Goal: Find contact information: Find contact information

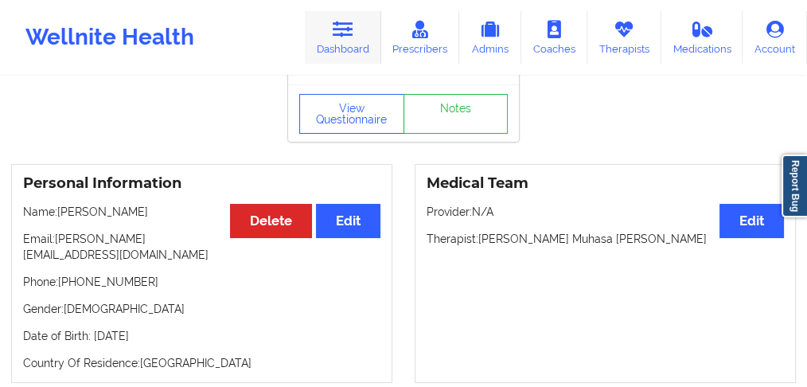
click at [344, 38] on icon at bounding box center [343, 30] width 21 height 18
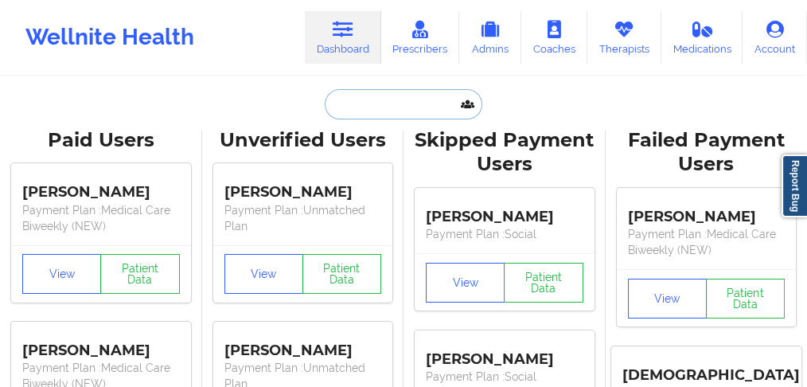
click at [355, 97] on input "text" at bounding box center [404, 104] width 158 height 30
paste input "[PERSON_NAME]"
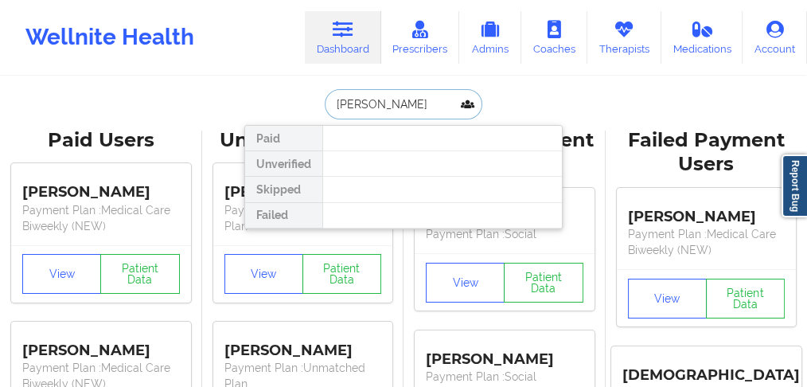
drag, startPoint x: 382, startPoint y: 104, endPoint x: 506, endPoint y: 85, distance: 124.8
click at [498, 105] on div "[PERSON_NAME] Paid Unverified Skipped Failed" at bounding box center [403, 104] width 319 height 30
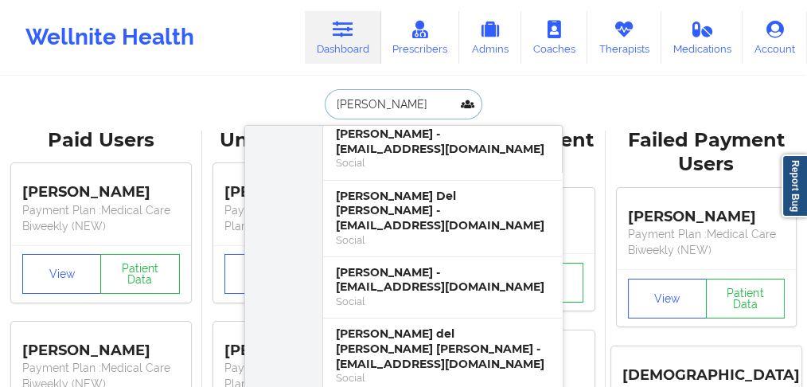
scroll to position [106, 0]
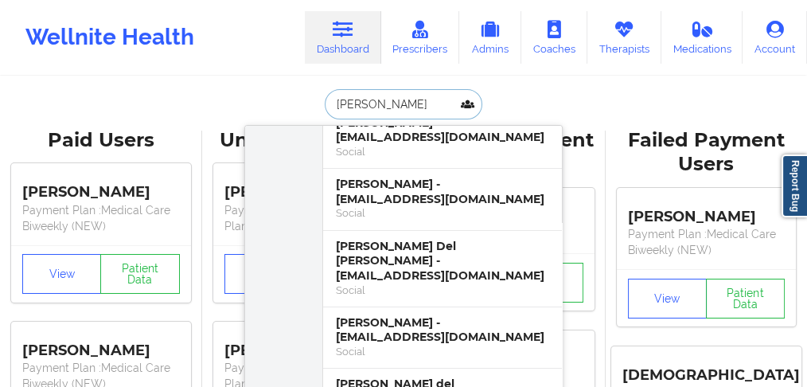
drag, startPoint x: 395, startPoint y: 100, endPoint x: 234, endPoint y: 100, distance: 160.9
type input "COLON"
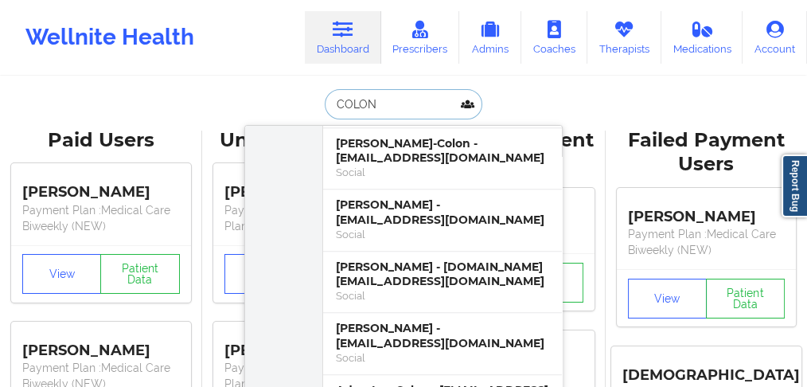
scroll to position [796, 0]
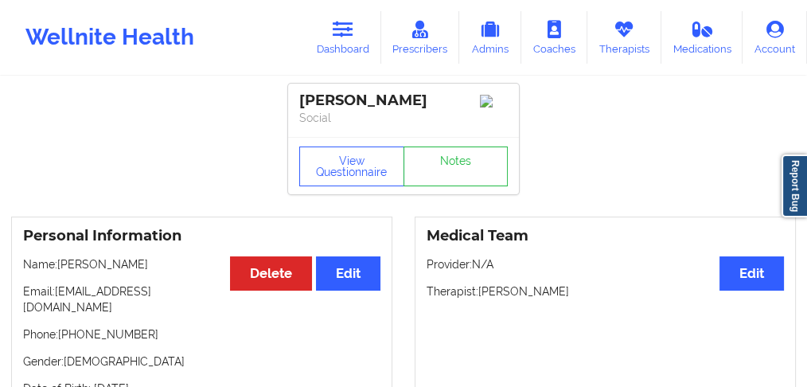
drag, startPoint x: 143, startPoint y: 267, endPoint x: 90, endPoint y: 294, distance: 59.1
click at [61, 272] on p "Name: [PERSON_NAME]" at bounding box center [202, 264] width 358 height 16
drag, startPoint x: 153, startPoint y: 324, endPoint x: 282, endPoint y: 140, distance: 224.7
click at [66, 326] on p "Phone: [PHONE_NUMBER]" at bounding box center [202, 334] width 358 height 16
copy p "[PHONE_NUMBER]"
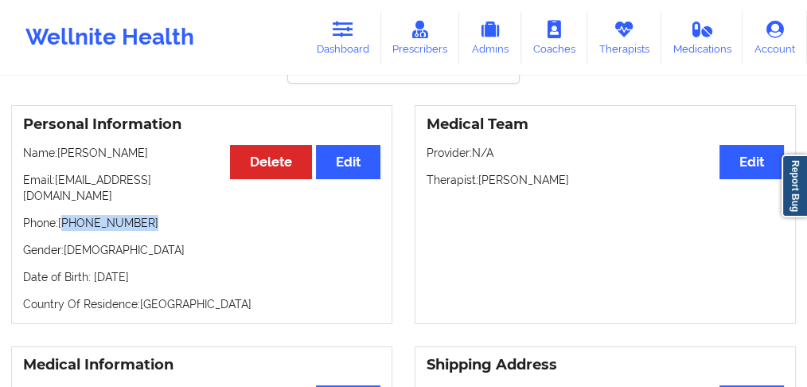
scroll to position [106, 0]
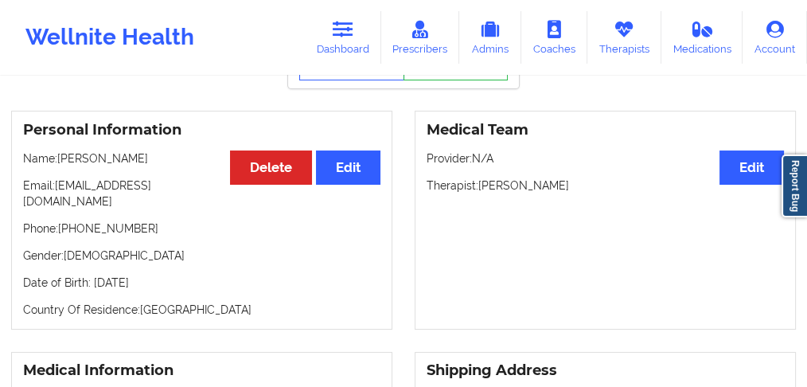
click at [133, 231] on div "Personal Information Edit Delete Name: [PERSON_NAME] Email: [EMAIL_ADDRESS][DOM…" at bounding box center [201, 220] width 381 height 219
drag, startPoint x: 149, startPoint y: 218, endPoint x: 66, endPoint y: 219, distance: 82.8
click at [66, 221] on p "Phone: [PHONE_NUMBER]" at bounding box center [202, 229] width 358 height 16
copy p "[PHONE_NUMBER]"
drag, startPoint x: 144, startPoint y: 230, endPoint x: 197, endPoint y: 197, distance: 62.3
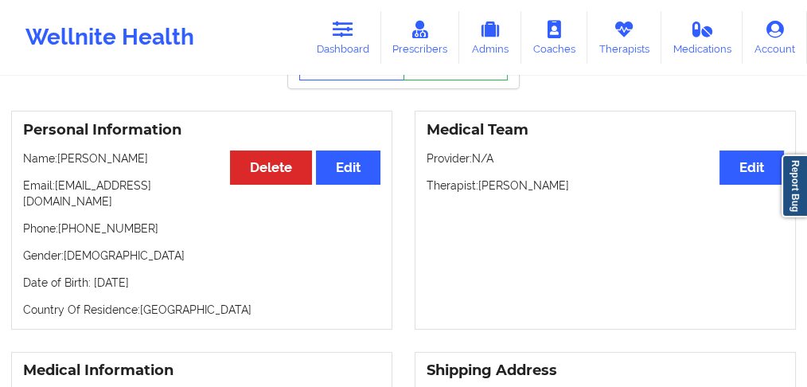
click at [144, 229] on div "Personal Information Edit Delete Name: [PERSON_NAME] Email: [EMAIL_ADDRESS][DOM…" at bounding box center [201, 220] width 381 height 219
drag, startPoint x: 205, startPoint y: 189, endPoint x: 55, endPoint y: 187, distance: 150.5
click at [55, 187] on p "Email: [EMAIL_ADDRESS][DOMAIN_NAME]" at bounding box center [202, 194] width 358 height 32
copy p "[EMAIL_ADDRESS][DOMAIN_NAME]"
click at [358, 45] on link "Dashboard" at bounding box center [343, 37] width 76 height 53
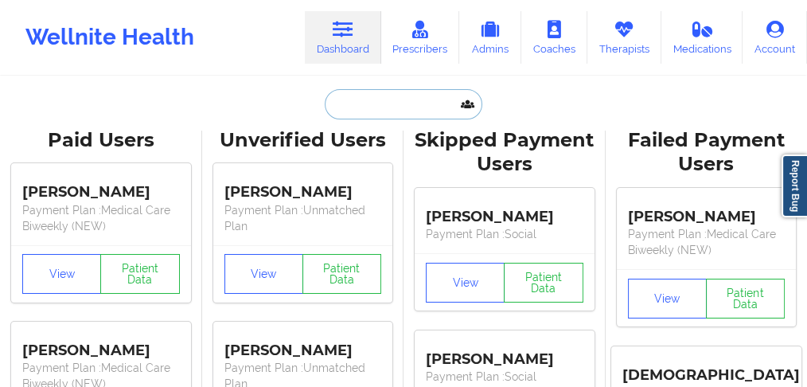
click at [362, 115] on input "text" at bounding box center [404, 104] width 158 height 30
paste input "[PERSON_NAME]"
type input "[PERSON_NAME]"
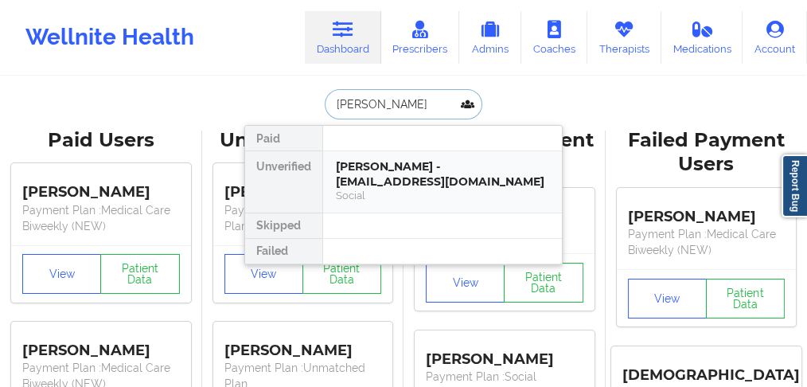
click at [385, 183] on div "[PERSON_NAME] - [EMAIL_ADDRESS][DOMAIN_NAME]" at bounding box center [442, 173] width 213 height 29
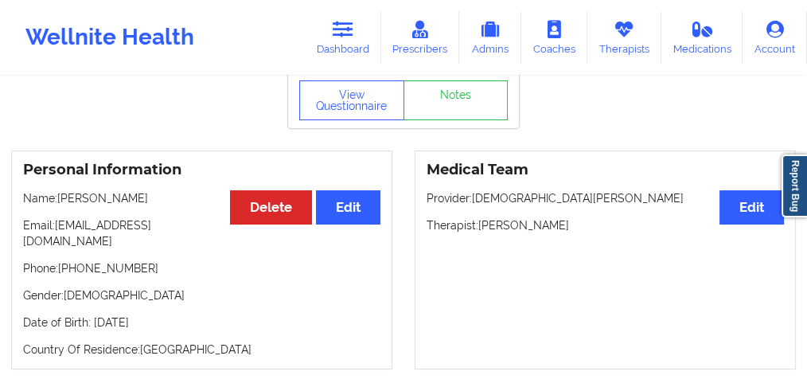
scroll to position [106, 0]
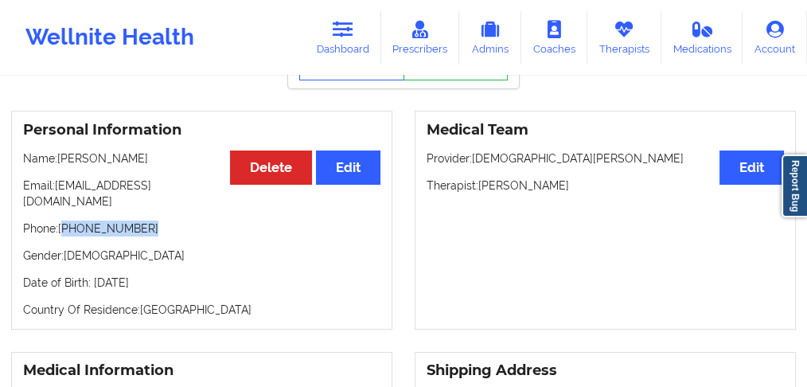
drag, startPoint x: 143, startPoint y: 222, endPoint x: 66, endPoint y: 217, distance: 76.6
click at [66, 221] on p "Phone: [PHONE_NUMBER]" at bounding box center [202, 229] width 358 height 16
copy p "[PHONE_NUMBER]"
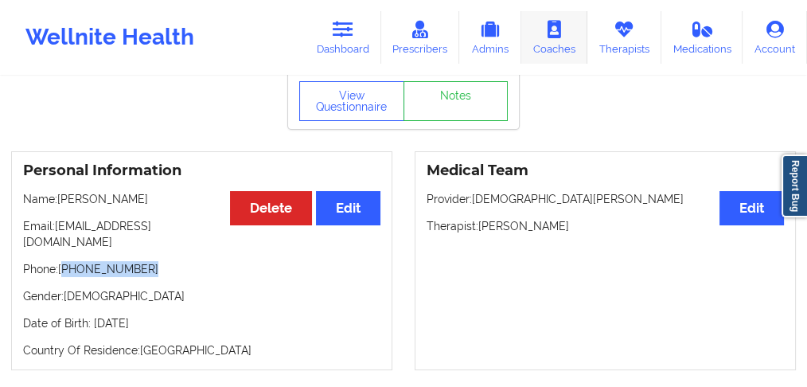
scroll to position [0, 0]
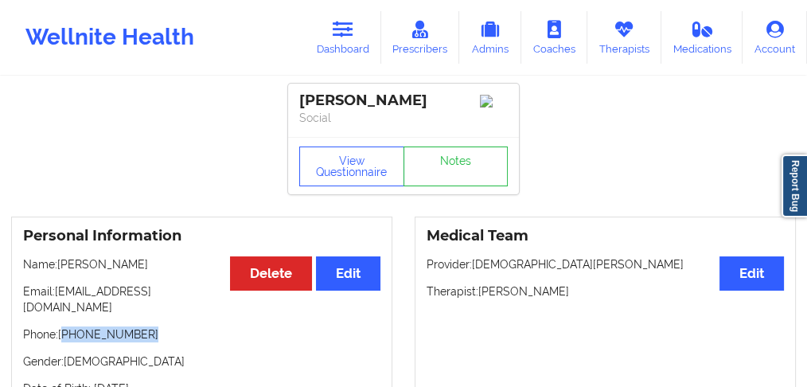
drag, startPoint x: 390, startPoint y: 97, endPoint x: 298, endPoint y: 95, distance: 92.4
click at [298, 95] on div "[PERSON_NAME] Social" at bounding box center [403, 110] width 231 height 53
copy div "[PERSON_NAME]"
click at [356, 45] on link "Dashboard" at bounding box center [343, 37] width 76 height 53
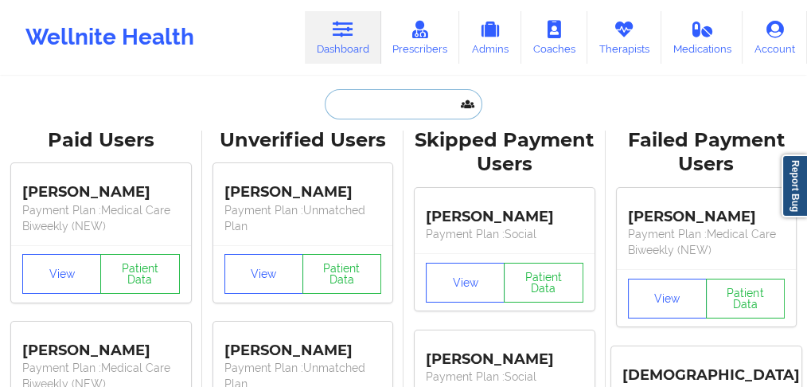
click at [364, 93] on input "text" at bounding box center [404, 104] width 158 height 30
paste input "[PERSON_NAME]"
type input "[PERSON_NAME]"
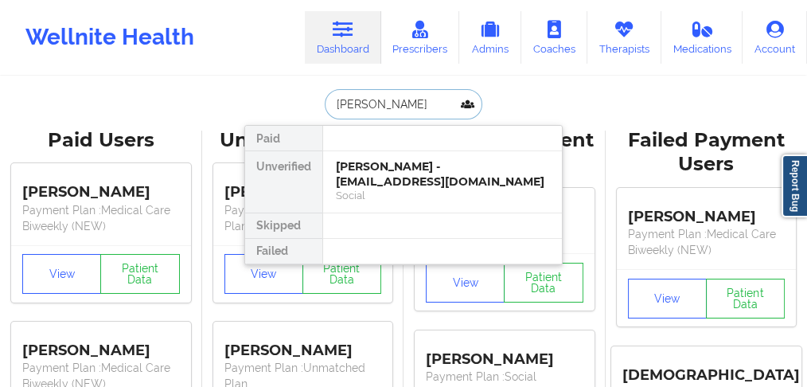
click at [370, 177] on div "[PERSON_NAME] - [EMAIL_ADDRESS][DOMAIN_NAME]" at bounding box center [442, 173] width 213 height 29
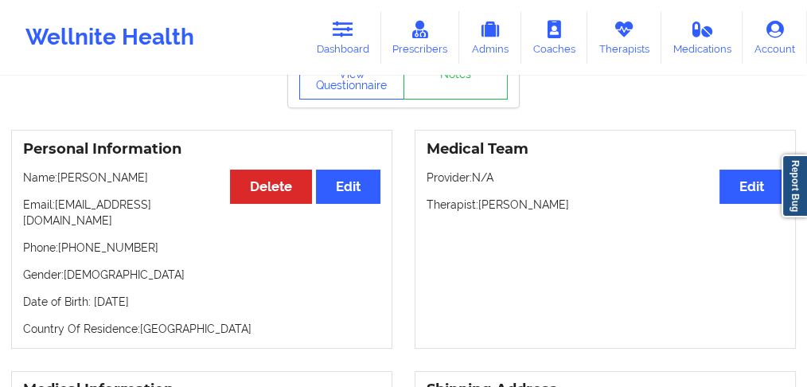
scroll to position [106, 0]
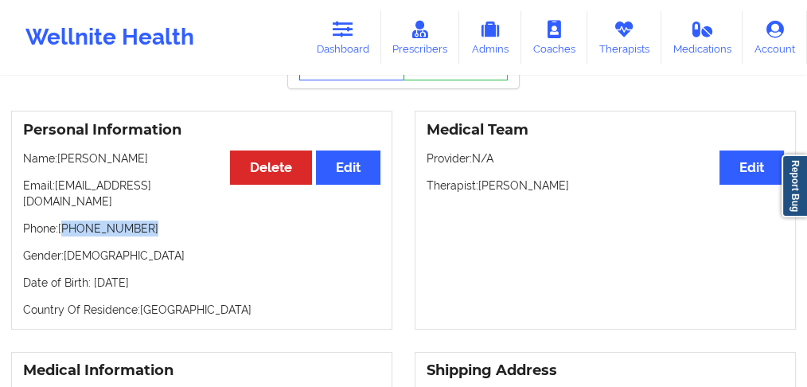
drag, startPoint x: 148, startPoint y: 216, endPoint x: 132, endPoint y: 203, distance: 20.4
click at [66, 221] on p "Phone: [PHONE_NUMBER]" at bounding box center [202, 229] width 358 height 16
copy p "[PHONE_NUMBER]"
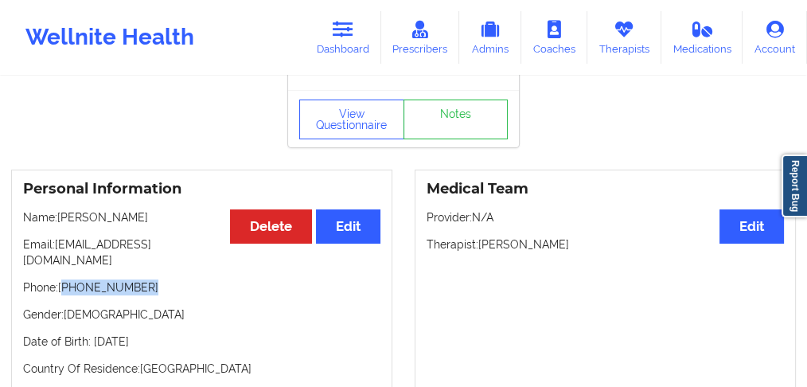
scroll to position [0, 0]
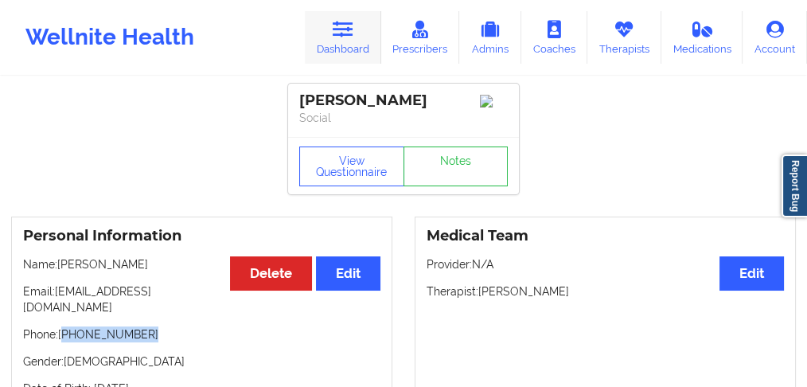
click at [337, 53] on link "Dashboard" at bounding box center [343, 37] width 76 height 53
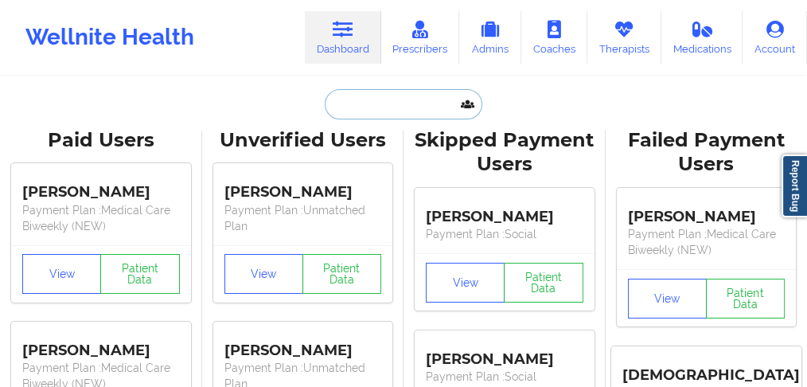
click at [354, 117] on input "text" at bounding box center [404, 104] width 158 height 30
paste input "[PERSON_NAME]"
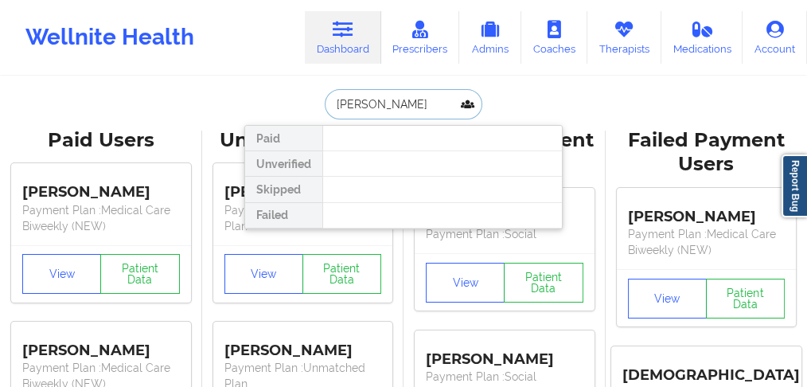
click at [421, 102] on input "[PERSON_NAME]" at bounding box center [404, 104] width 158 height 30
drag, startPoint x: 393, startPoint y: 105, endPoint x: 448, endPoint y: 108, distance: 55.0
click at [448, 108] on input "[PERSON_NAME]" at bounding box center [404, 104] width 158 height 30
type input "JEBORIA"
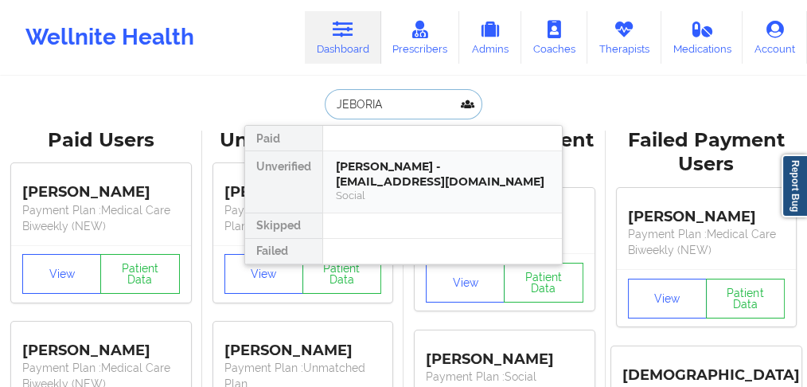
click at [426, 186] on div "[PERSON_NAME] - [EMAIL_ADDRESS][DOMAIN_NAME]" at bounding box center [442, 173] width 213 height 29
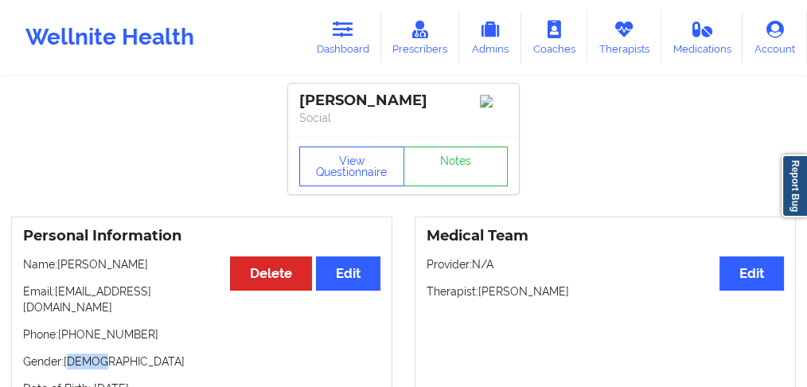
drag, startPoint x: 154, startPoint y: 332, endPoint x: 71, endPoint y: 333, distance: 82.8
click at [68, 331] on div "Personal Information Edit Delete Name: [PERSON_NAME] Email: [EMAIL_ADDRESS][DOM…" at bounding box center [201, 326] width 381 height 219
click at [147, 336] on div "Personal Information Edit Delete Name: [PERSON_NAME] Email: [EMAIL_ADDRESS][DOM…" at bounding box center [201, 326] width 381 height 219
drag, startPoint x: 138, startPoint y: 321, endPoint x: 65, endPoint y: 323, distance: 72.5
click at [65, 326] on p "Phone: [PHONE_NUMBER]" at bounding box center [202, 334] width 358 height 16
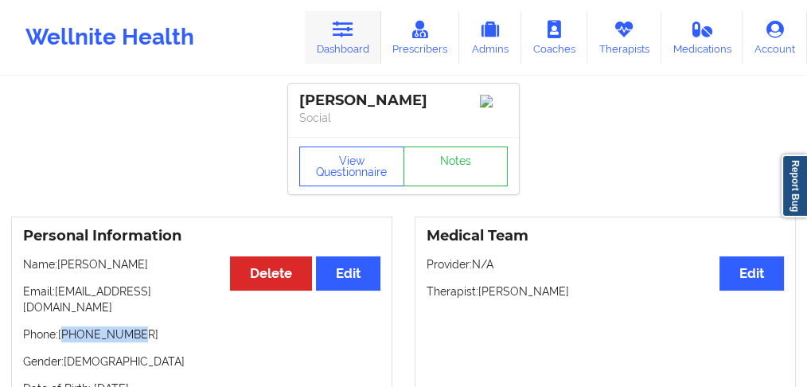
click at [346, 47] on link "Dashboard" at bounding box center [343, 37] width 76 height 53
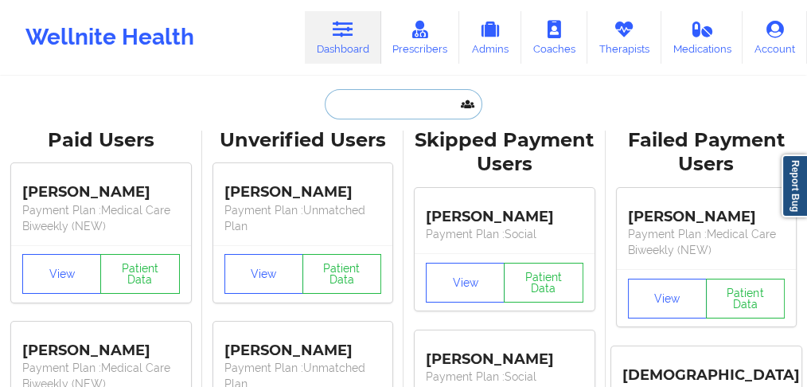
click at [370, 96] on input "text" at bounding box center [404, 104] width 158 height 30
paste input "[PERSON_NAME]"
type input "[PERSON_NAME]"
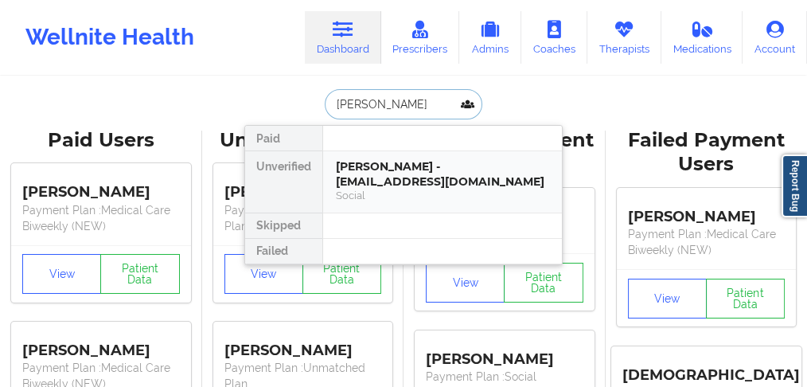
click at [377, 172] on div "[PERSON_NAME] - [EMAIL_ADDRESS][DOMAIN_NAME]" at bounding box center [442, 173] width 213 height 29
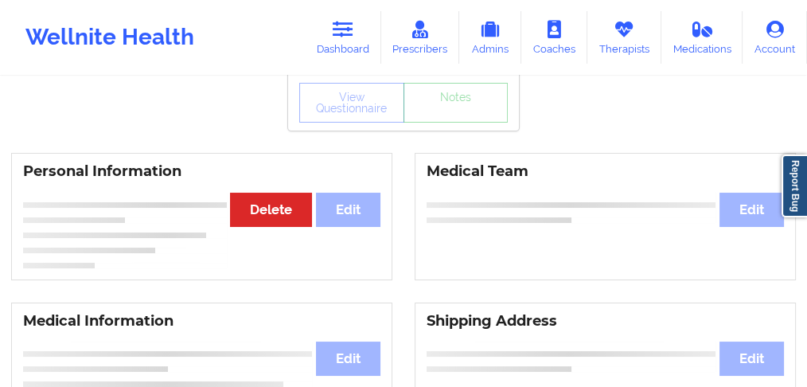
scroll to position [106, 0]
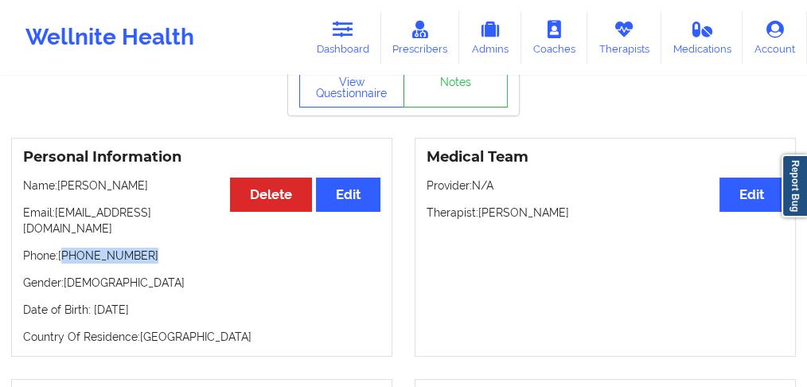
drag, startPoint x: 151, startPoint y: 213, endPoint x: 66, endPoint y: 240, distance: 89.2
click at [66, 248] on p "Phone: [PHONE_NUMBER]" at bounding box center [202, 256] width 358 height 16
copy p "[PHONE_NUMBER]"
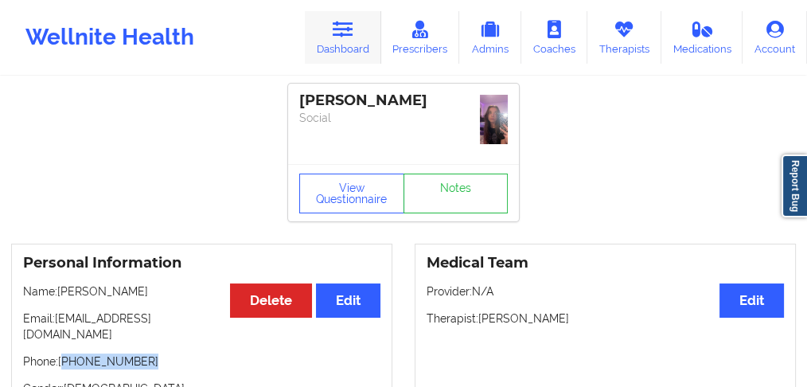
click at [358, 41] on link "Dashboard" at bounding box center [343, 37] width 76 height 53
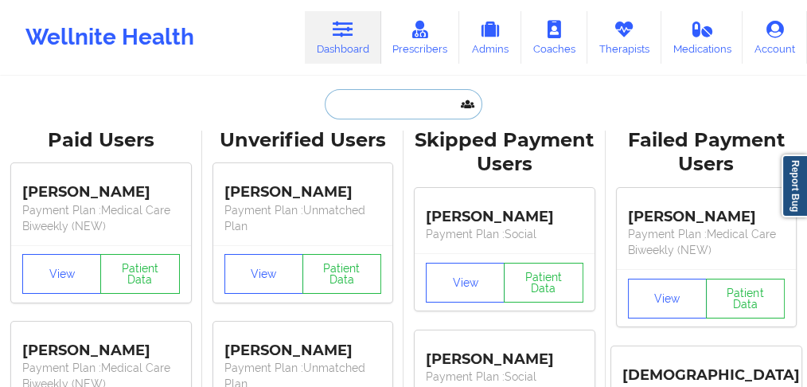
click at [363, 110] on input "text" at bounding box center [404, 104] width 158 height 30
paste input "[PERSON_NAME]"
type input "[PERSON_NAME]"
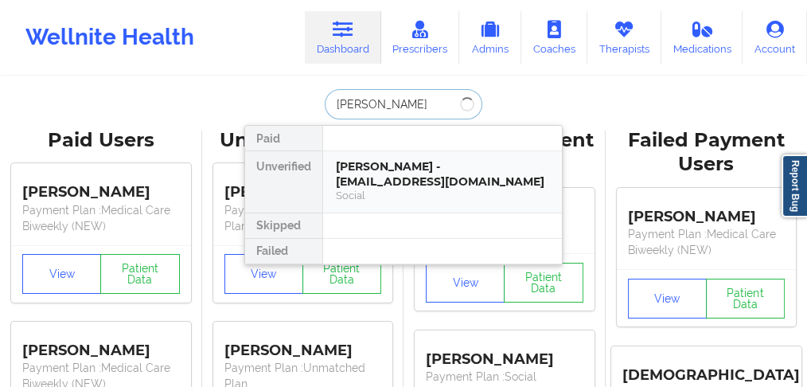
click at [376, 176] on div "[PERSON_NAME] - [EMAIL_ADDRESS][DOMAIN_NAME]" at bounding box center [442, 173] width 213 height 29
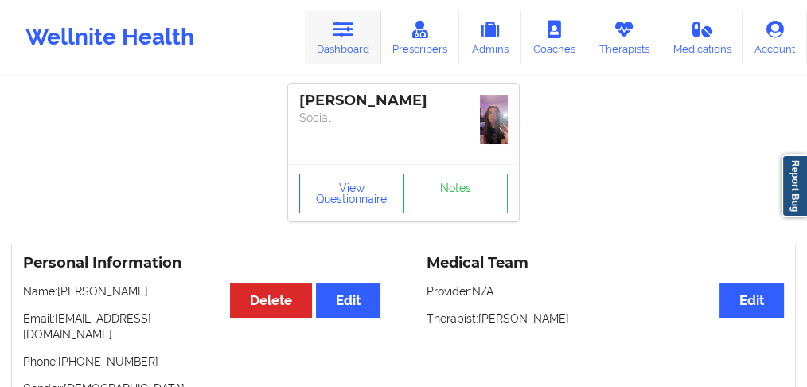
drag, startPoint x: 340, startPoint y: 45, endPoint x: 348, endPoint y: 44, distance: 8.0
click at [340, 44] on link "Dashboard" at bounding box center [343, 37] width 76 height 53
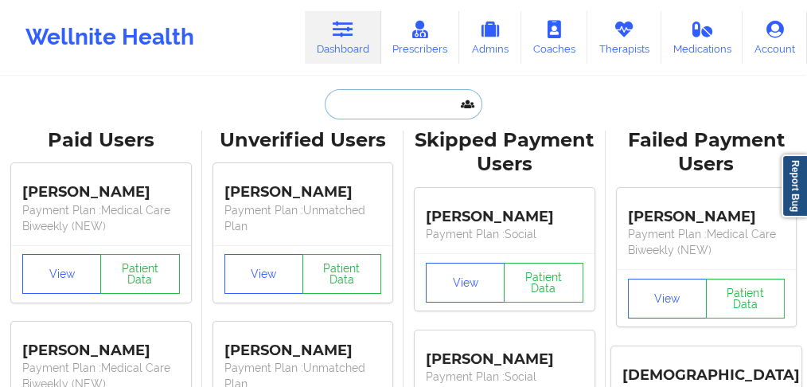
click at [358, 107] on input "text" at bounding box center [404, 104] width 158 height 30
paste input "[PERSON_NAME]"
type input "[PERSON_NAME]"
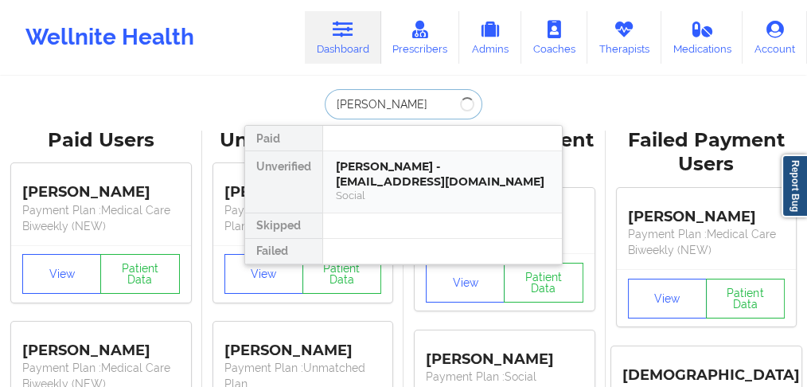
click at [384, 175] on div "[PERSON_NAME] - [EMAIL_ADDRESS][DOMAIN_NAME]" at bounding box center [442, 173] width 213 height 29
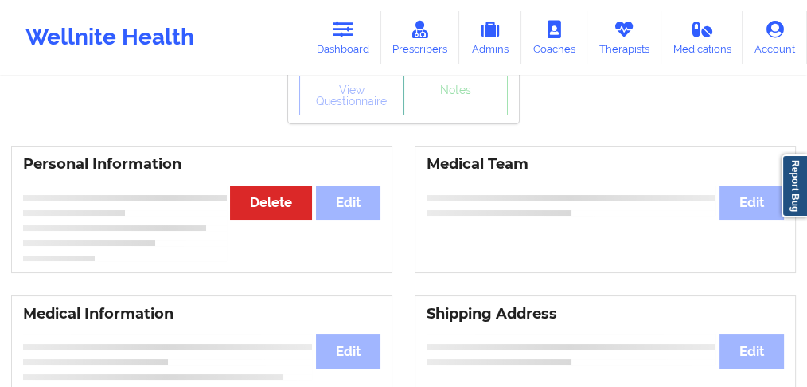
scroll to position [106, 0]
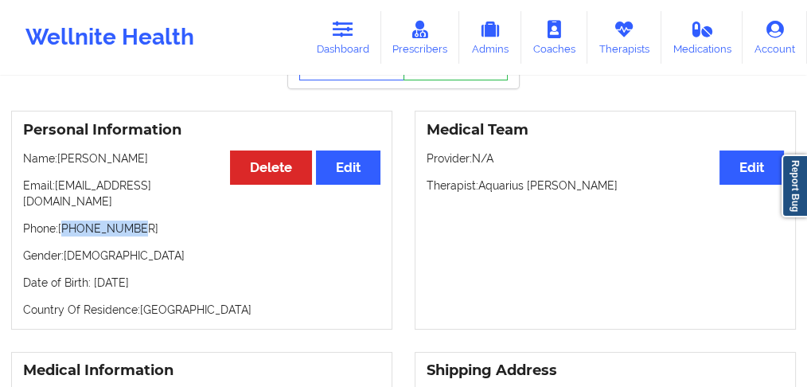
drag, startPoint x: 146, startPoint y: 219, endPoint x: 64, endPoint y: 215, distance: 82.1
click at [64, 221] on p "Phone: [PHONE_NUMBER]" at bounding box center [202, 229] width 358 height 16
copy p "14253728714"
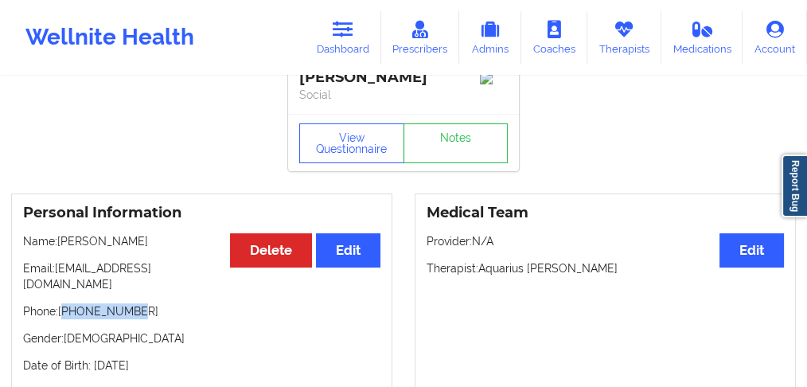
scroll to position [0, 0]
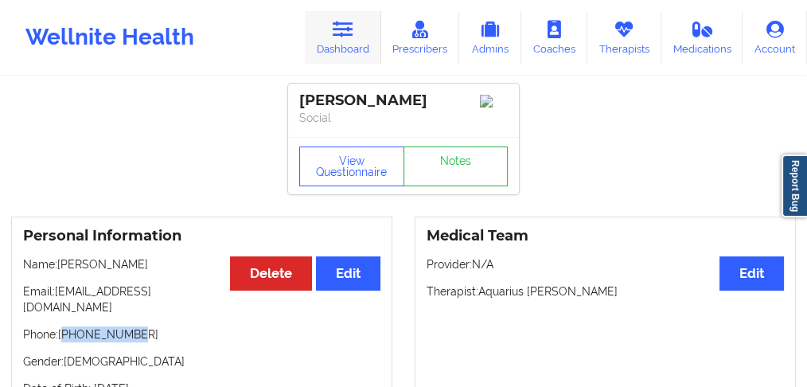
click at [347, 40] on link "Dashboard" at bounding box center [343, 37] width 76 height 53
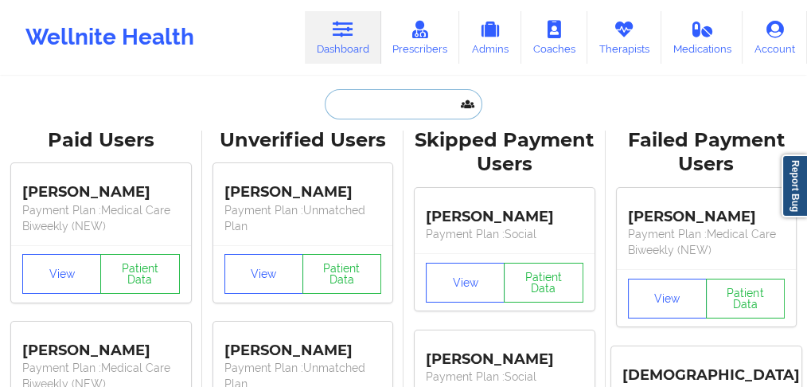
click at [342, 117] on input "text" at bounding box center [404, 104] width 158 height 30
paste input "[PERSON_NAME]"
type input "[PERSON_NAME]"
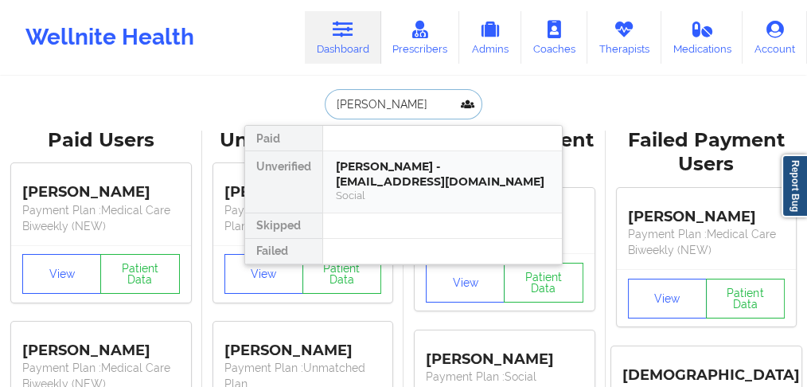
click at [382, 177] on div "[PERSON_NAME] - [EMAIL_ADDRESS][DOMAIN_NAME]" at bounding box center [442, 173] width 213 height 29
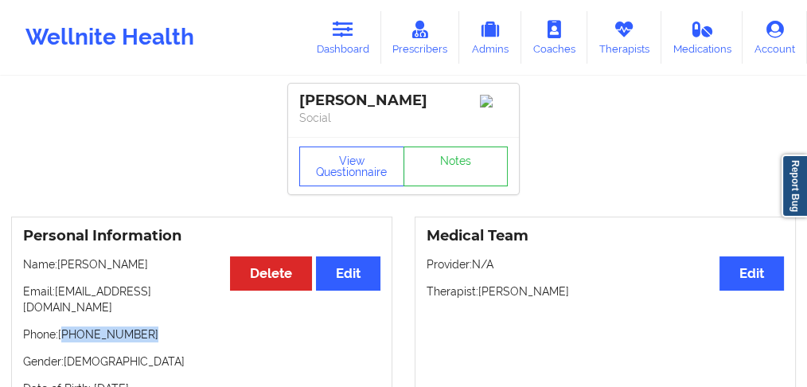
drag, startPoint x: 143, startPoint y: 323, endPoint x: 64, endPoint y: 326, distance: 78.9
click at [64, 326] on p "Phone: [PHONE_NUMBER]" at bounding box center [202, 334] width 358 height 16
copy p "[PHONE_NUMBER]"
click at [335, 41] on link "Dashboard" at bounding box center [343, 37] width 76 height 53
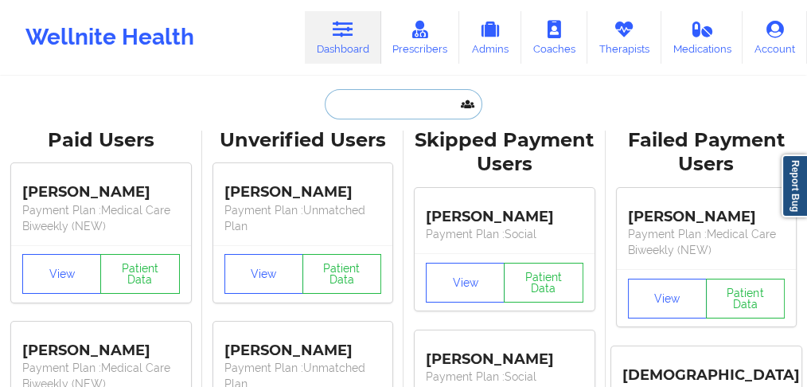
click at [381, 107] on input "text" at bounding box center [404, 104] width 158 height 30
paste input "[PERSON_NAME]"
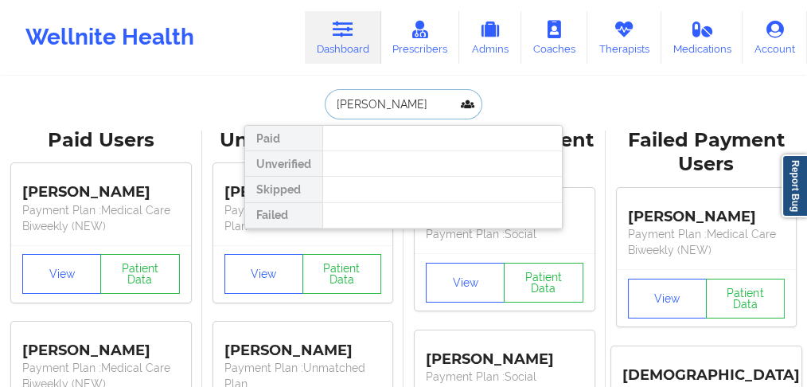
drag, startPoint x: 377, startPoint y: 105, endPoint x: 309, endPoint y: 89, distance: 70.3
click at [310, 89] on div "[PERSON_NAME] Paid Unverified Skipped Failed" at bounding box center [403, 104] width 319 height 30
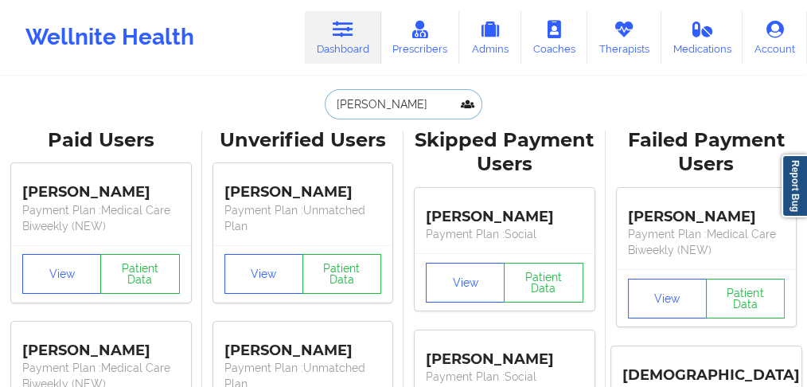
type input "Leader"
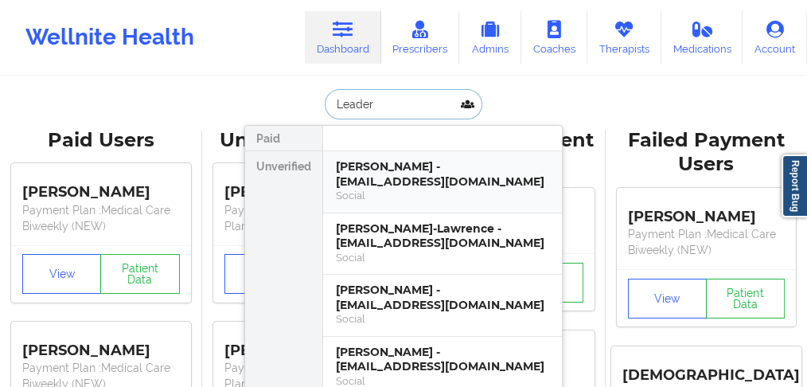
click at [408, 176] on div "[PERSON_NAME] - [EMAIL_ADDRESS][DOMAIN_NAME]" at bounding box center [442, 173] width 213 height 29
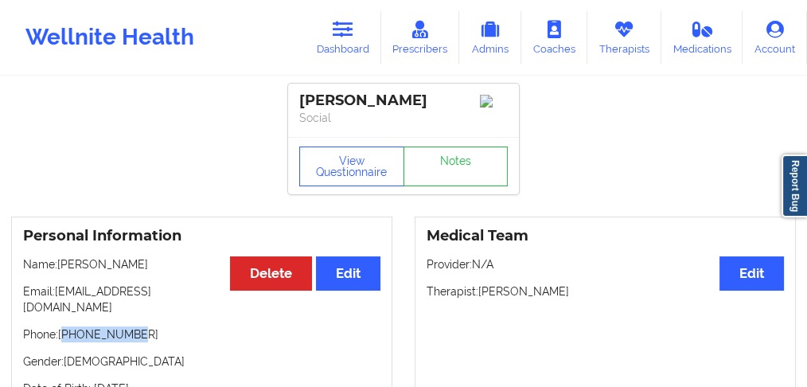
drag, startPoint x: 92, startPoint y: 321, endPoint x: 64, endPoint y: 321, distance: 27.9
click at [64, 326] on p "Phone: [PHONE_NUMBER]" at bounding box center [202, 334] width 358 height 16
copy p "19543473688"
drag, startPoint x: 150, startPoint y: 312, endPoint x: 141, endPoint y: 318, distance: 11.1
click at [150, 312] on div "Personal Information Edit Delete Name: [PERSON_NAME] Email: [EMAIL_ADDRESS][DOM…" at bounding box center [201, 326] width 381 height 219
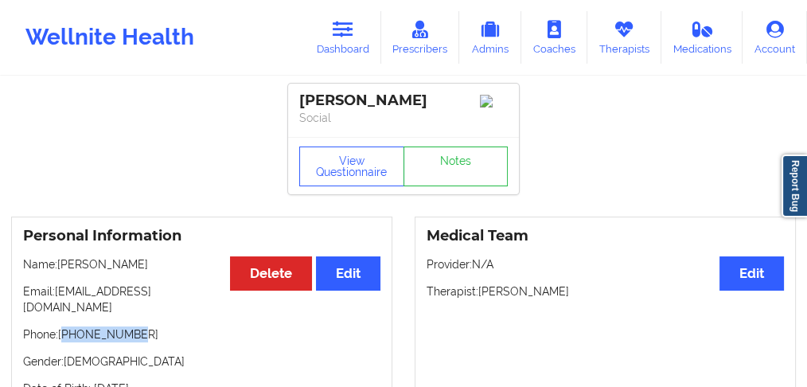
drag, startPoint x: 118, startPoint y: 322, endPoint x: 64, endPoint y: 322, distance: 54.1
click at [64, 326] on p "Phone: [PHONE_NUMBER]" at bounding box center [202, 334] width 358 height 16
click at [154, 307] on div "Personal Information Edit Delete Name: [PERSON_NAME] Email: [EMAIL_ADDRESS][DOM…" at bounding box center [201, 326] width 381 height 219
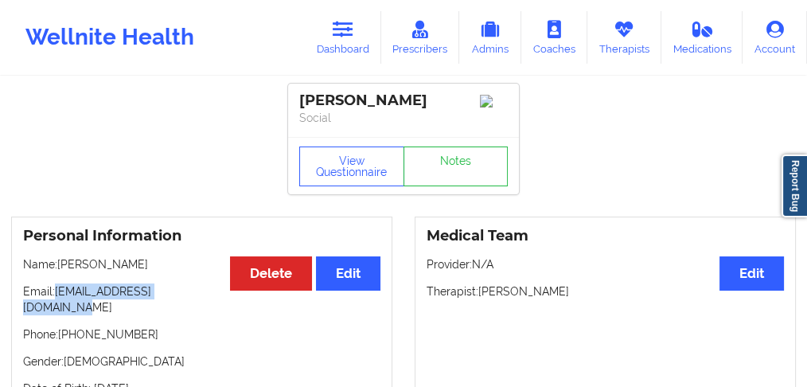
drag, startPoint x: 212, startPoint y: 294, endPoint x: 57, endPoint y: 287, distance: 154.6
click at [57, 287] on p "Email: [EMAIL_ADDRESS][DOMAIN_NAME]" at bounding box center [202, 299] width 358 height 32
click at [349, 46] on link "Dashboard" at bounding box center [343, 37] width 76 height 53
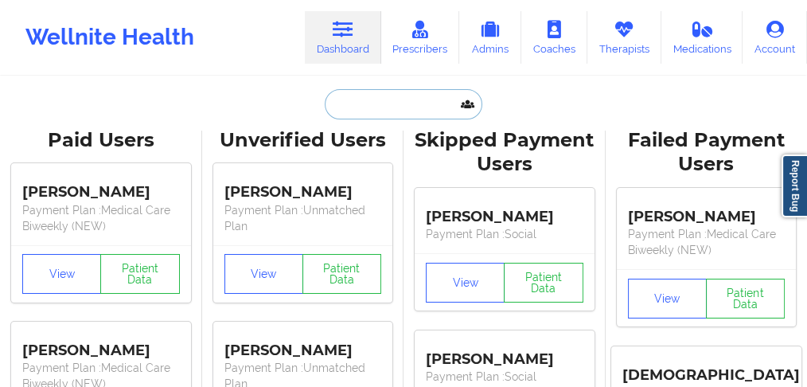
click at [384, 113] on input "text" at bounding box center [404, 104] width 158 height 30
paste input "[PERSON_NAME]"
type input "[PERSON_NAME]"
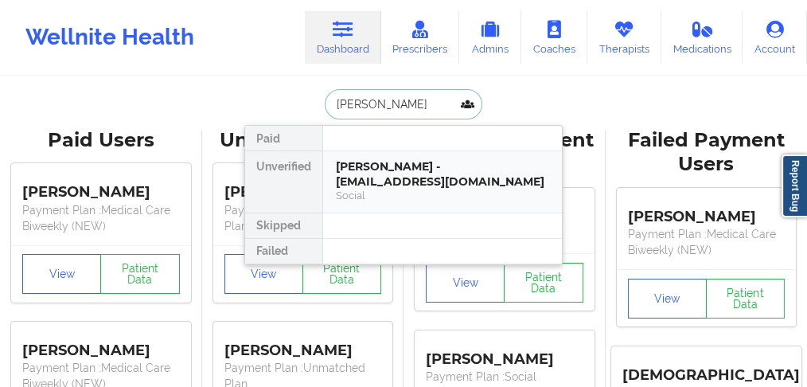
click at [397, 169] on div "[PERSON_NAME] - [EMAIL_ADDRESS][DOMAIN_NAME]" at bounding box center [442, 173] width 213 height 29
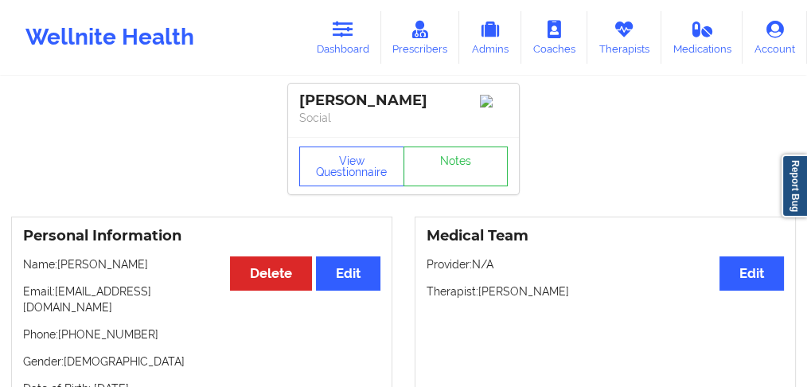
click at [449, 95] on div "[PERSON_NAME]" at bounding box center [403, 101] width 209 height 18
click at [450, 97] on div "[PERSON_NAME]" at bounding box center [403, 101] width 209 height 18
drag, startPoint x: 143, startPoint y: 326, endPoint x: 64, endPoint y: 319, distance: 78.4
click at [64, 326] on p "Phone: [PHONE_NUMBER]" at bounding box center [202, 334] width 358 height 16
click at [343, 48] on link "Dashboard" at bounding box center [343, 37] width 76 height 53
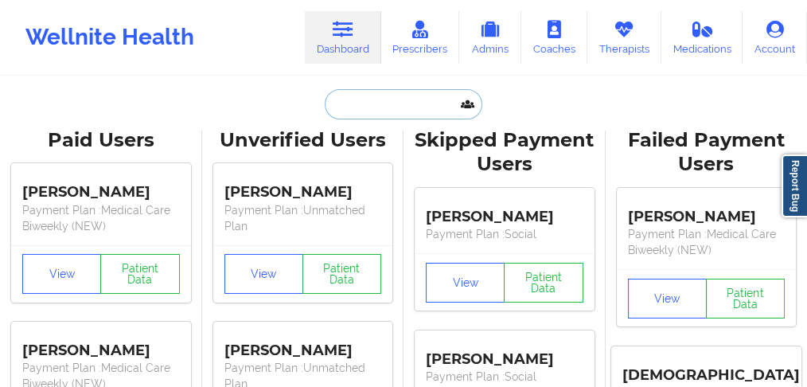
click at [359, 107] on input "text" at bounding box center [404, 104] width 158 height 30
paste input "[PERSON_NAME]"
type input "[PERSON_NAME]"
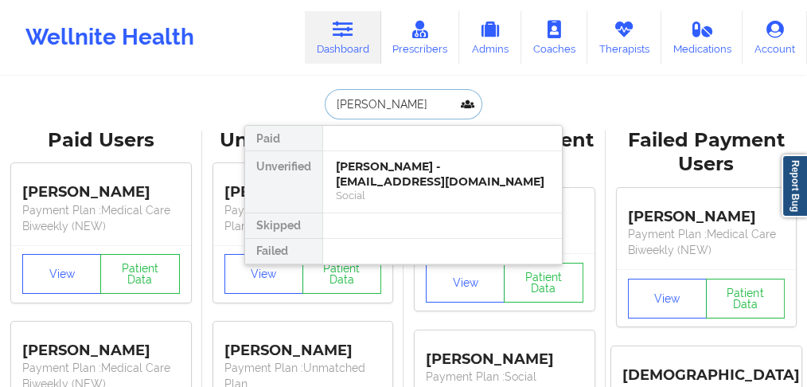
click at [374, 178] on div "[PERSON_NAME] - [EMAIL_ADDRESS][DOMAIN_NAME]" at bounding box center [442, 173] width 213 height 29
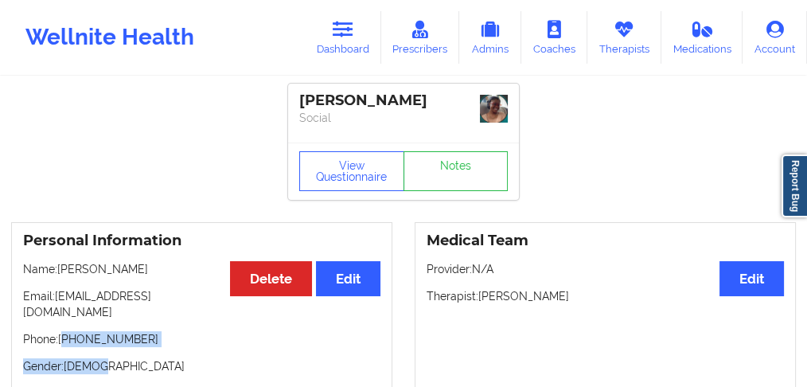
drag, startPoint x: 77, startPoint y: 319, endPoint x: 68, endPoint y: 326, distance: 10.8
click at [67, 326] on div "Personal Information Edit Delete Name: [PERSON_NAME] Email: [EMAIL_ADDRESS][DOM…" at bounding box center [201, 331] width 381 height 219
click at [135, 334] on div "Personal Information Edit Delete Name: [PERSON_NAME] Email: [EMAIL_ADDRESS][DOM…" at bounding box center [201, 331] width 381 height 219
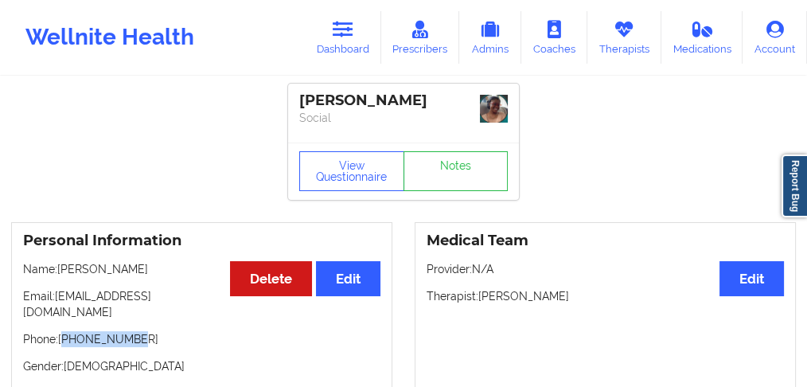
drag, startPoint x: 135, startPoint y: 325, endPoint x: 256, endPoint y: 270, distance: 133.6
click at [67, 331] on p "Phone: [PHONE_NUMBER]" at bounding box center [202, 339] width 358 height 16
